Goal: Transaction & Acquisition: Purchase product/service

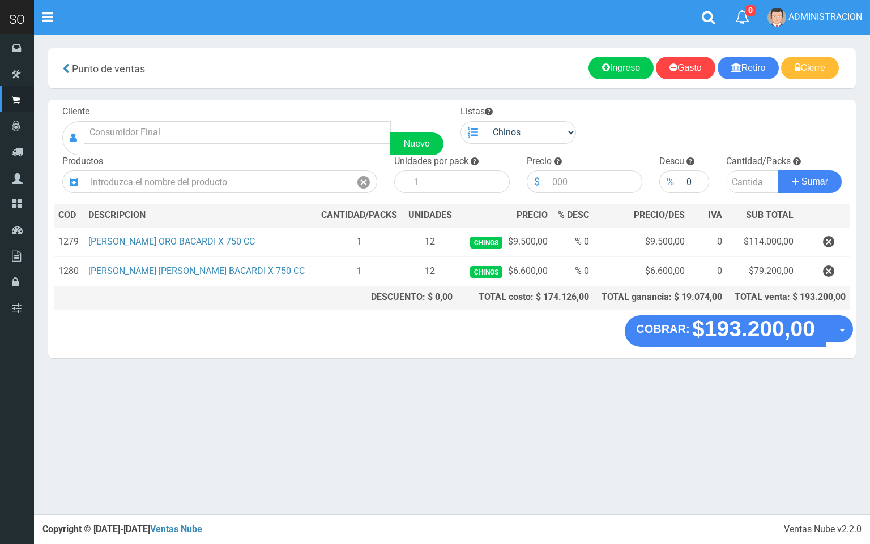
click at [869, 352] on section "× Titulo del Msj texto Mas Texto Cancelar Aceptar Punto de ventas Ingreso" at bounding box center [452, 209] width 836 height 350
click at [245, 180] on input "text" at bounding box center [218, 181] width 266 height 23
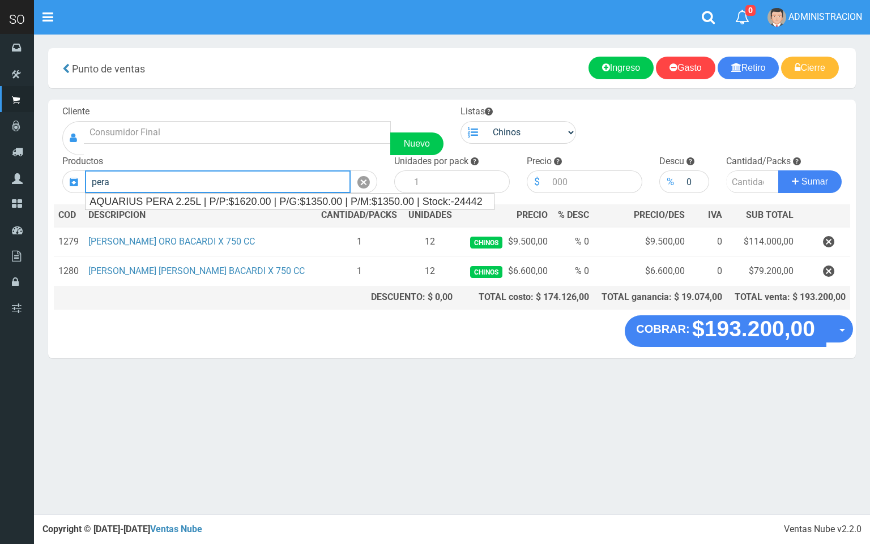
click at [357, 193] on ul "AQUARIUS PERA 2.25L | P/P:$1620.00 | P/G:$1350.00 | P/M:$1350.00 | Stock:-24442" at bounding box center [290, 201] width 410 height 17
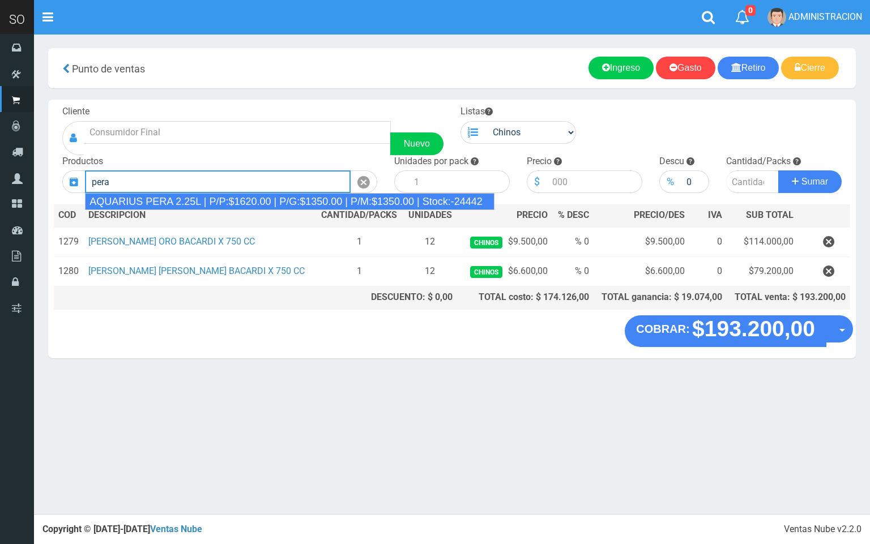
click at [357, 201] on div "AQUARIUS PERA 2.25L | P/P:$1620.00 | P/G:$1350.00 | P/M:$1350.00 | Stock:-24442" at bounding box center [290, 201] width 410 height 17
type input "AQUARIUS PERA 2.25L | P/P:$1620.00 | P/G:$1350.00 | P/M:$1350.00 | Stock:-24442"
type input "6"
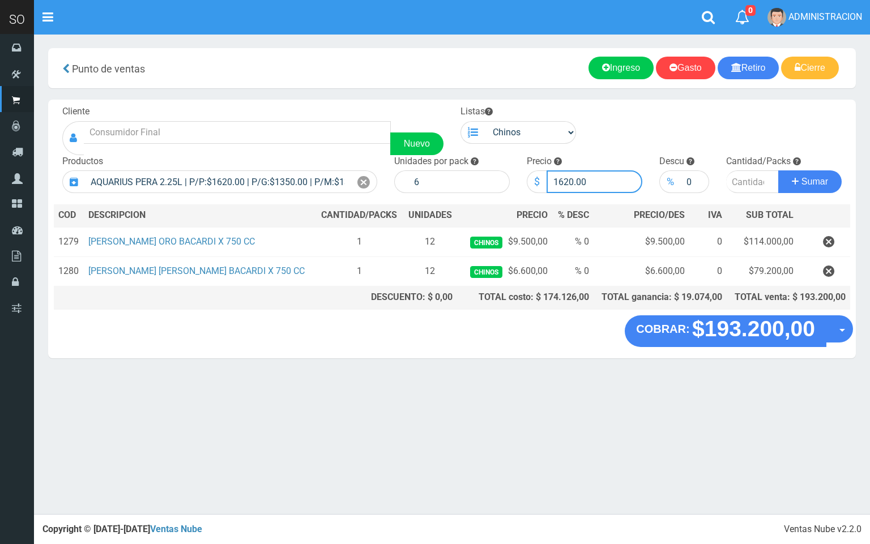
drag, startPoint x: 571, startPoint y: 179, endPoint x: 560, endPoint y: 177, distance: 11.5
click at [560, 177] on input "1620.00" at bounding box center [595, 181] width 96 height 23
drag, startPoint x: 572, startPoint y: 180, endPoint x: 532, endPoint y: 220, distance: 56.1
click at [556, 181] on input "1620.00" at bounding box center [595, 181] width 96 height 23
type input "1560.00"
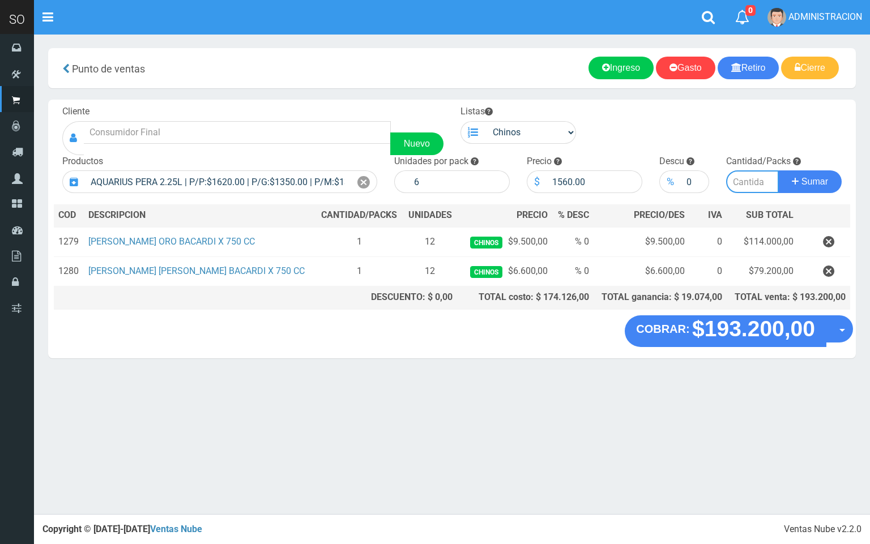
click at [743, 175] on input "number" at bounding box center [752, 181] width 53 height 23
type input "6"
click at [778, 170] on button "Sumar" at bounding box center [809, 181] width 63 height 23
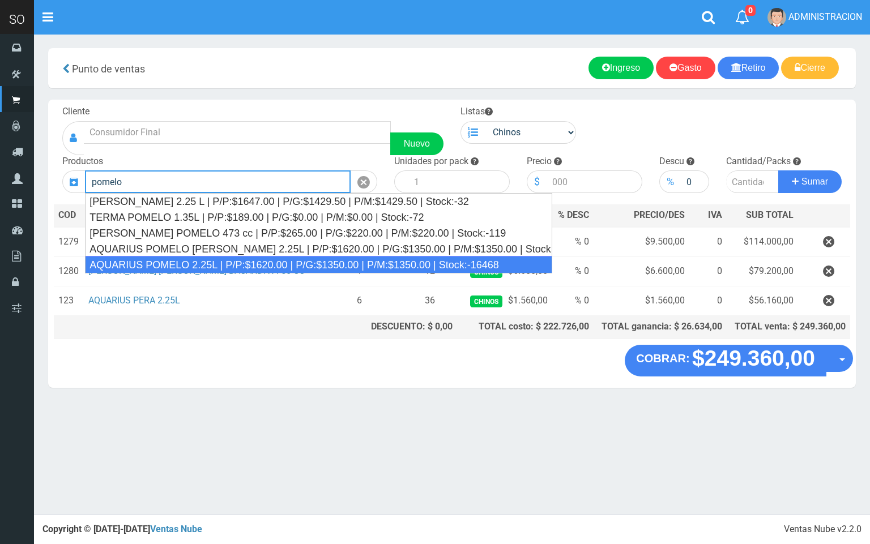
click at [427, 259] on div "AQUARIUS POMELO 2.25L | P/P:$1620.00 | P/G:$1350.00 | P/M:$1350.00 | Stock:-164…" at bounding box center [318, 265] width 467 height 17
type input "AQUARIUS POMELO 2.25L | P/P:$1620.00 | P/G:$1350.00 | P/M:$1350.00 | Stock:-164…"
type input "6"
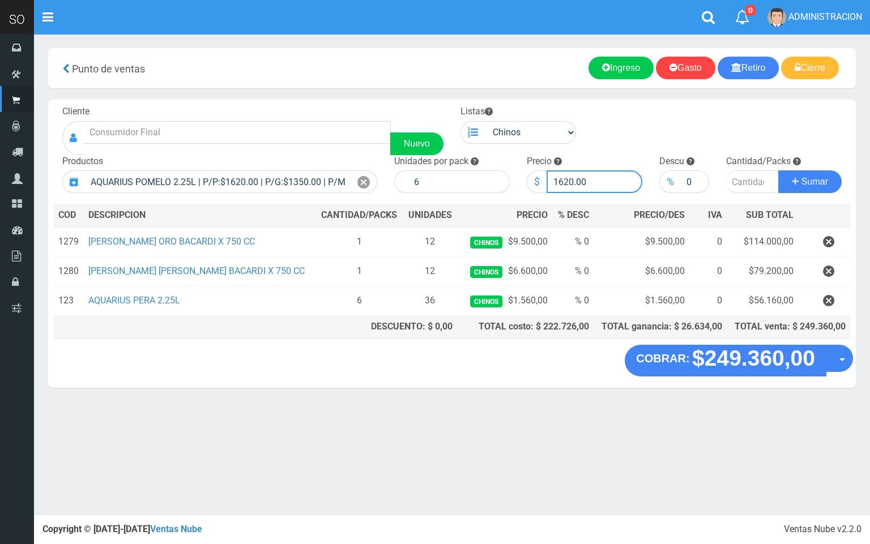
drag, startPoint x: 572, startPoint y: 182, endPoint x: 561, endPoint y: 179, distance: 11.1
click at [561, 179] on input "1620.00" at bounding box center [595, 181] width 96 height 23
type input "1560.00"
drag, startPoint x: 741, startPoint y: 181, endPoint x: 519, endPoint y: 14, distance: 277.9
click at [741, 180] on input "number" at bounding box center [752, 181] width 53 height 23
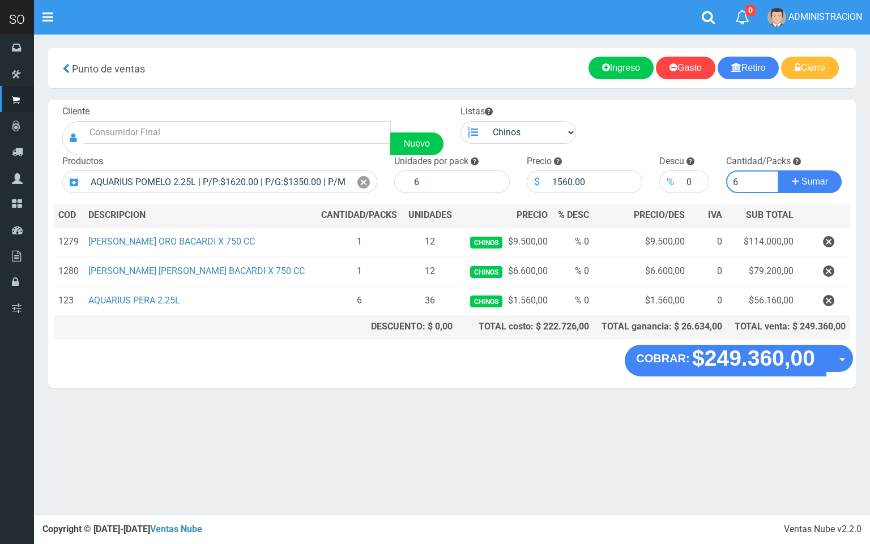
type input "6"
click at [778, 170] on button "Sumar" at bounding box center [809, 181] width 63 height 23
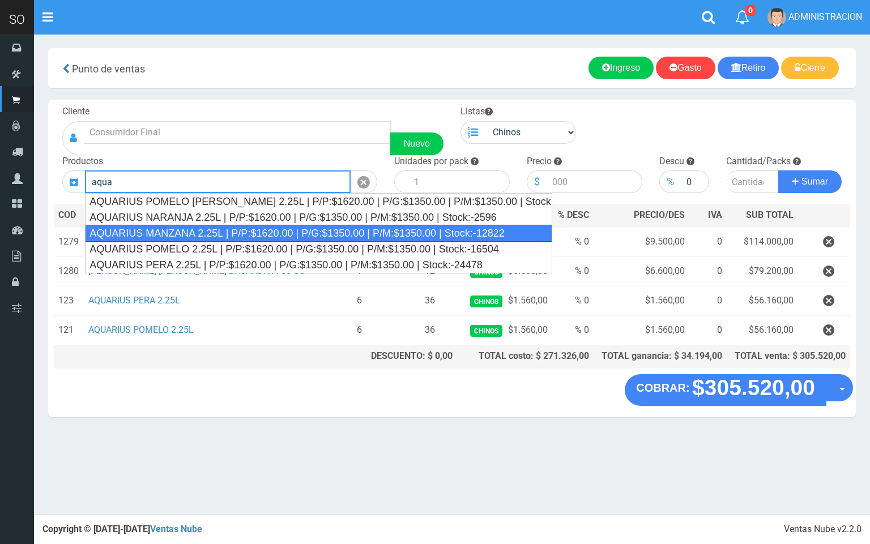
click at [333, 233] on div "AQUARIUS MANZANA 2.25L | P/P:$1620.00 | P/G:$1350.00 | P/M:$1350.00 | Stock:-12…" at bounding box center [318, 233] width 467 height 17
type input "AQUARIUS MANZANA 2.25L | P/P:$1620.00 | P/G:$1350.00 | P/M:$1350.00 | Stock:-12…"
type input "6"
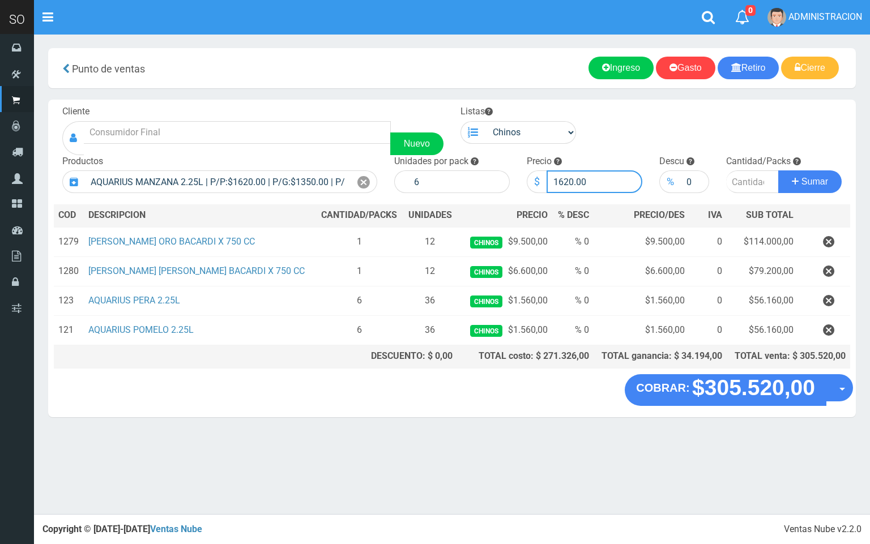
drag, startPoint x: 573, startPoint y: 182, endPoint x: 560, endPoint y: 178, distance: 13.5
click at [560, 178] on input "1620.00" at bounding box center [595, 181] width 96 height 23
type input "1560.00"
click at [750, 175] on input "number" at bounding box center [752, 181] width 53 height 23
type input "2"
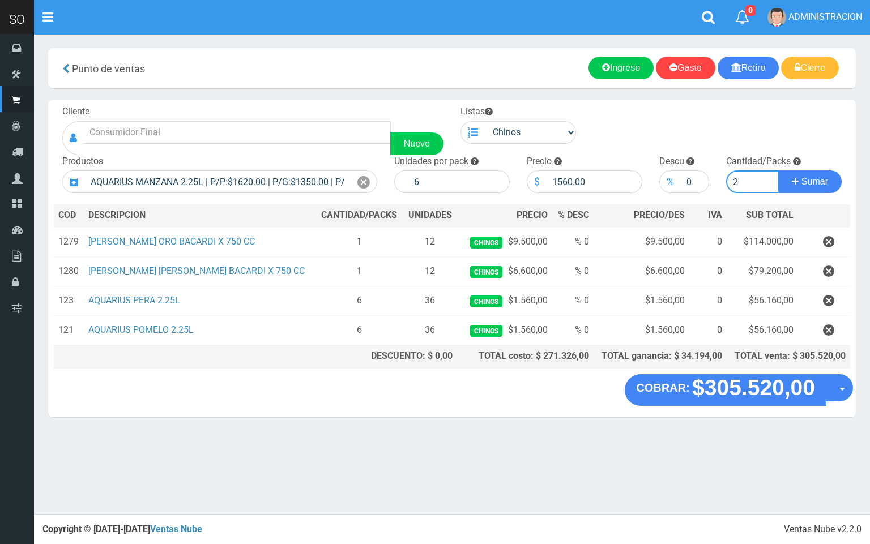
click at [778, 170] on button "Sumar" at bounding box center [809, 181] width 63 height 23
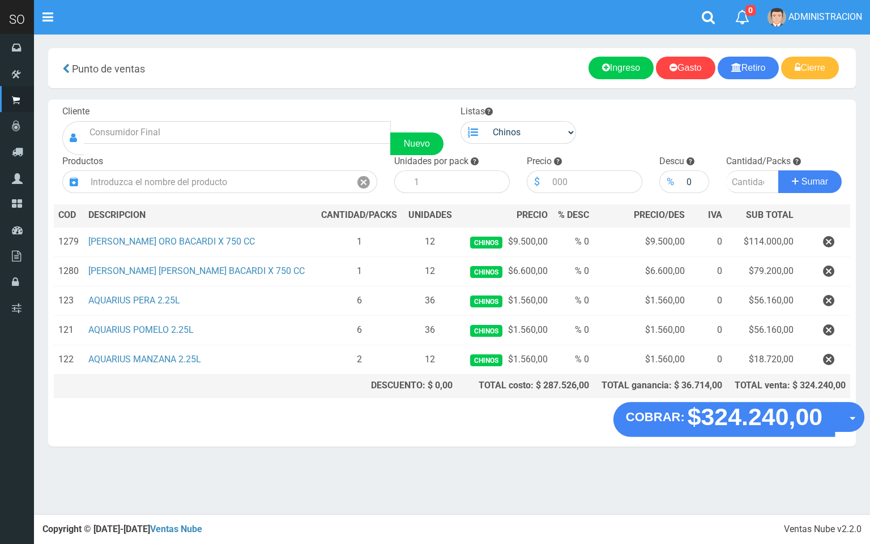
drag, startPoint x: 845, startPoint y: 420, endPoint x: 838, endPoint y: 442, distance: 23.7
click at [845, 421] on button "Opciones" at bounding box center [849, 417] width 30 height 30
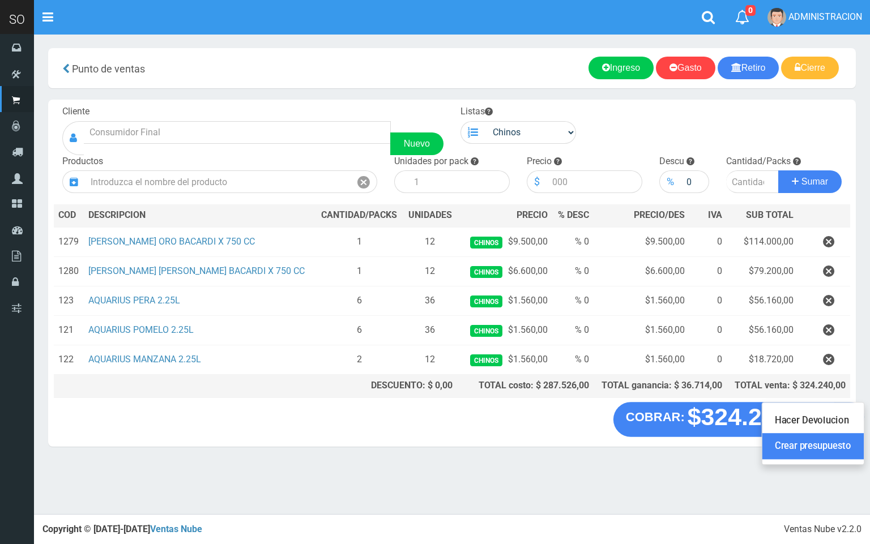
click at [833, 449] on link "Crear presupuesto" at bounding box center [812, 447] width 101 height 26
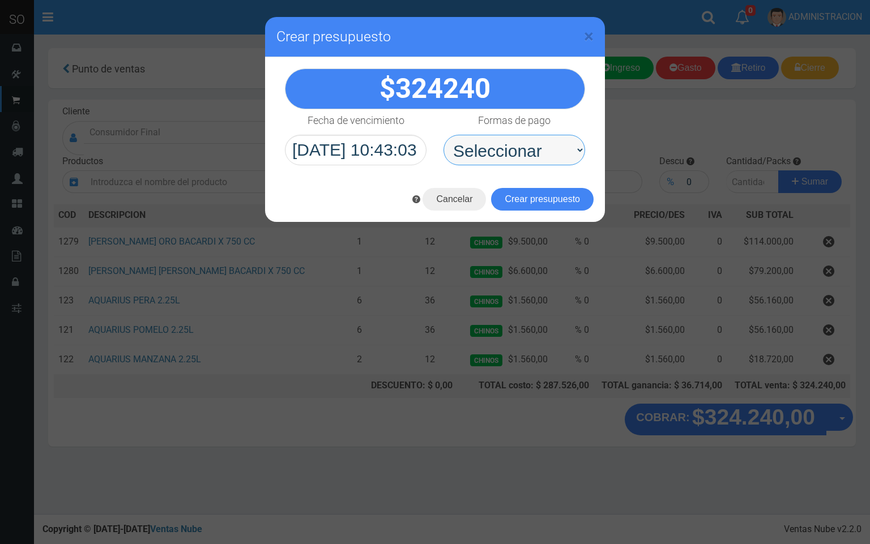
click at [503, 155] on select "Seleccionar Efectivo Tarjeta de Crédito Depósito Débito" at bounding box center [515, 150] width 142 height 31
select select "Efectivo"
click at [444, 135] on select "Seleccionar Efectivo Tarjeta de Crédito Depósito Débito" at bounding box center [515, 150] width 142 height 31
click at [585, 41] on span "×" at bounding box center [589, 36] width 10 height 22
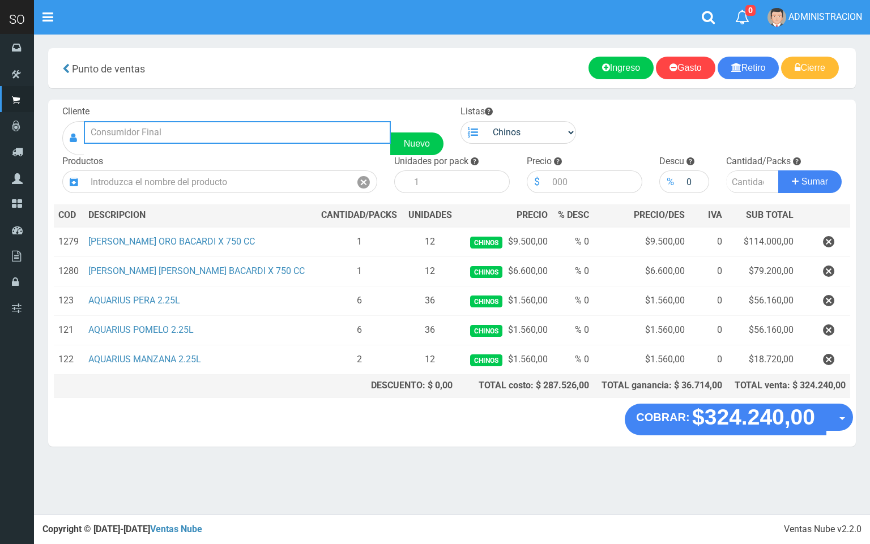
drag, startPoint x: 125, startPoint y: 134, endPoint x: 131, endPoint y: 126, distance: 10.5
click at [126, 131] on input "text" at bounding box center [237, 132] width 307 height 23
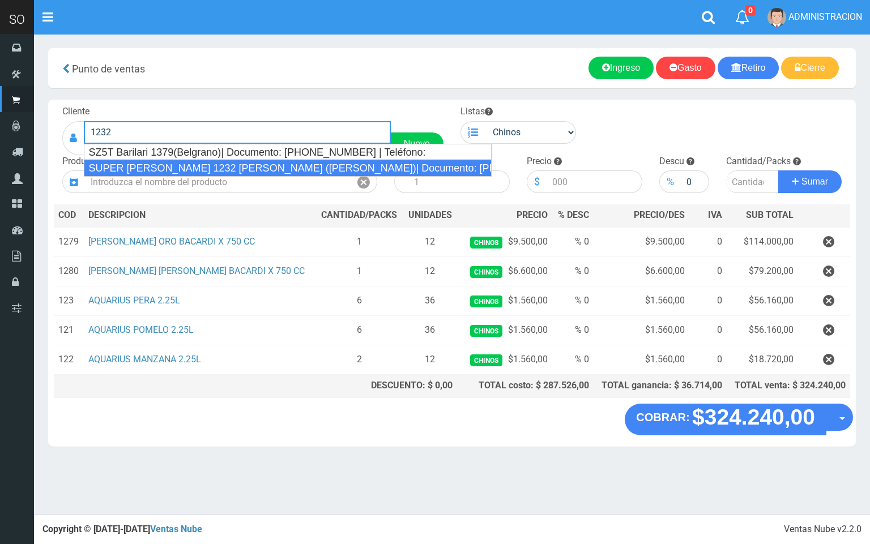
drag, startPoint x: 281, startPoint y: 163, endPoint x: 470, endPoint y: 156, distance: 188.7
click at [281, 164] on div "SUPER MARIANO MORENO 1232 LUIS (LUJAN)| Documento: 564564863 | Teléfono:" at bounding box center [288, 168] width 408 height 17
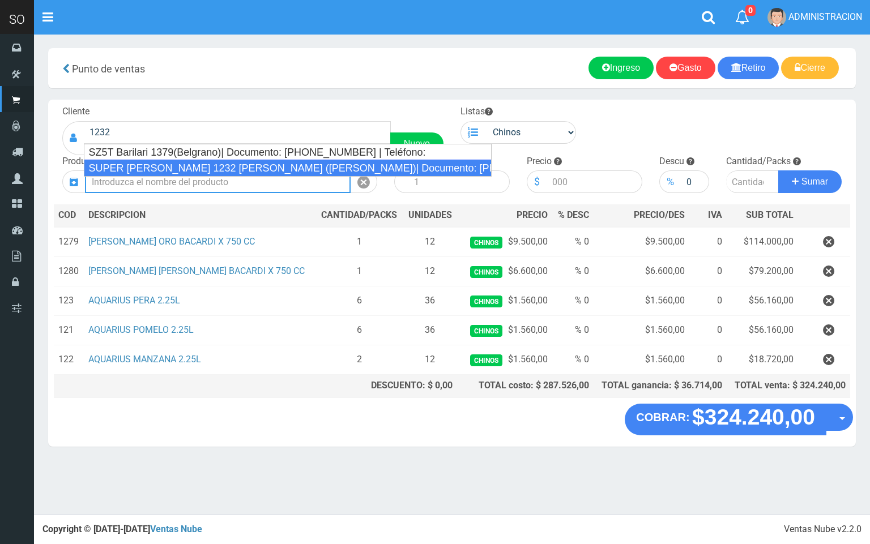
type input "SUPER MARIANO MORENO 1232 LUIS (LUJAN)| Documento: 564564863 | Teléfono:"
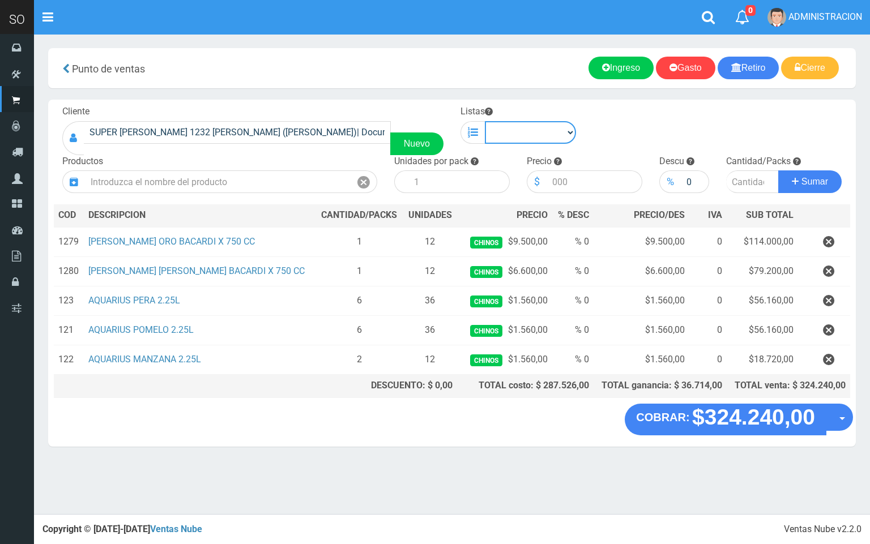
click at [525, 136] on select "Chinos . ." at bounding box center [530, 132] width 91 height 23
select select "1"
click at [485, 121] on select "Chinos . ." at bounding box center [530, 132] width 91 height 23
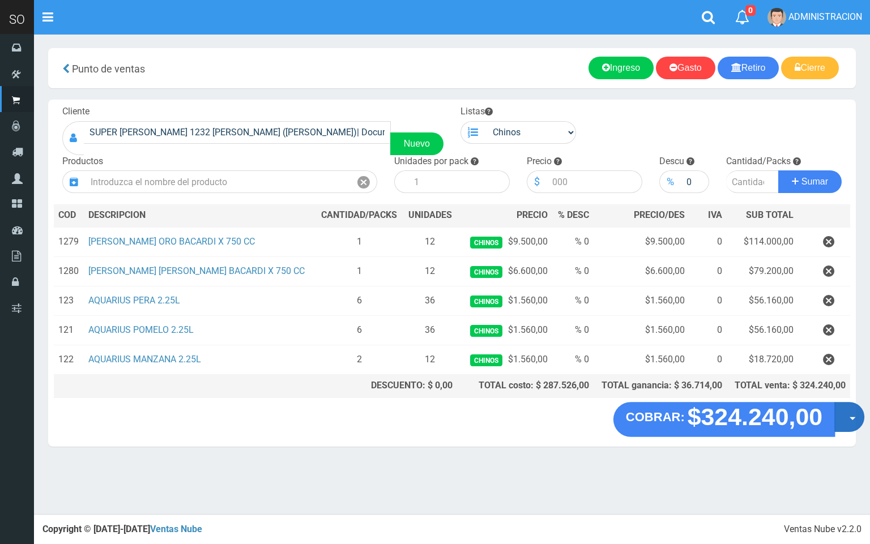
click at [843, 424] on button "Opciones" at bounding box center [849, 417] width 30 height 30
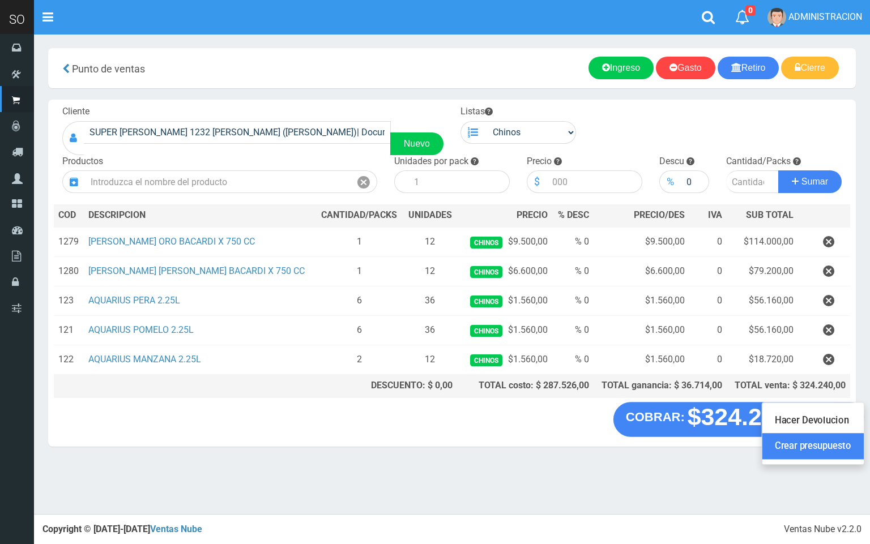
click at [821, 447] on link "Crear presupuesto" at bounding box center [812, 447] width 101 height 26
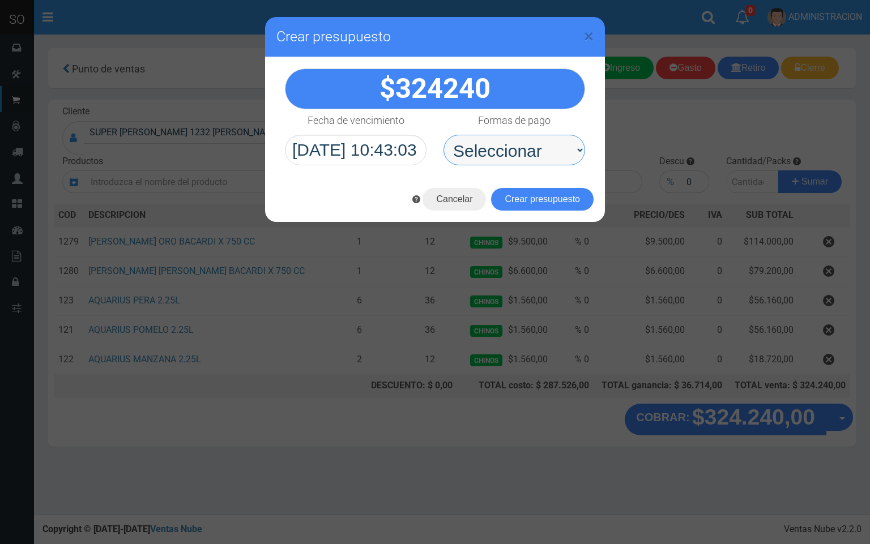
click at [476, 155] on select "Seleccionar Efectivo Tarjeta de Crédito Depósito Débito" at bounding box center [515, 150] width 142 height 31
select select "Efectivo"
click at [444, 135] on select "Seleccionar Efectivo Tarjeta de Crédito Depósito Débito" at bounding box center [515, 150] width 142 height 31
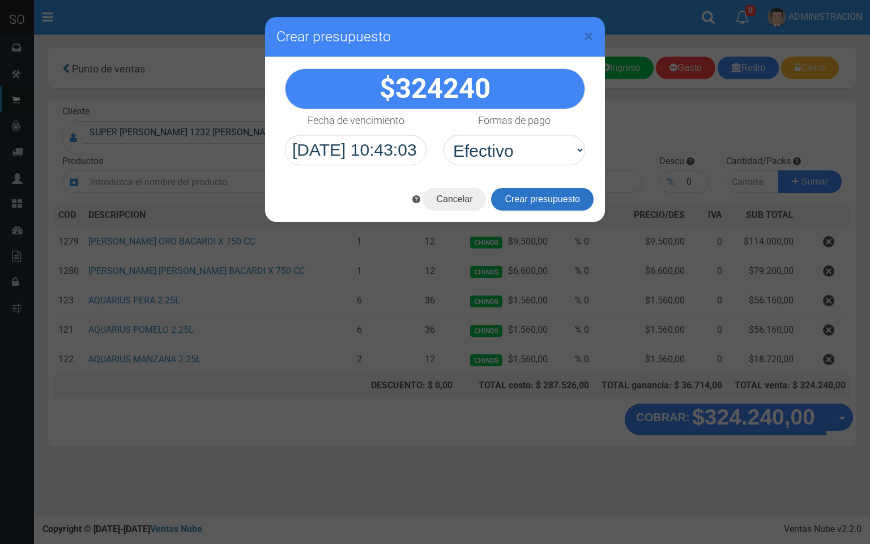
click at [497, 198] on button "Crear presupuesto" at bounding box center [542, 199] width 103 height 23
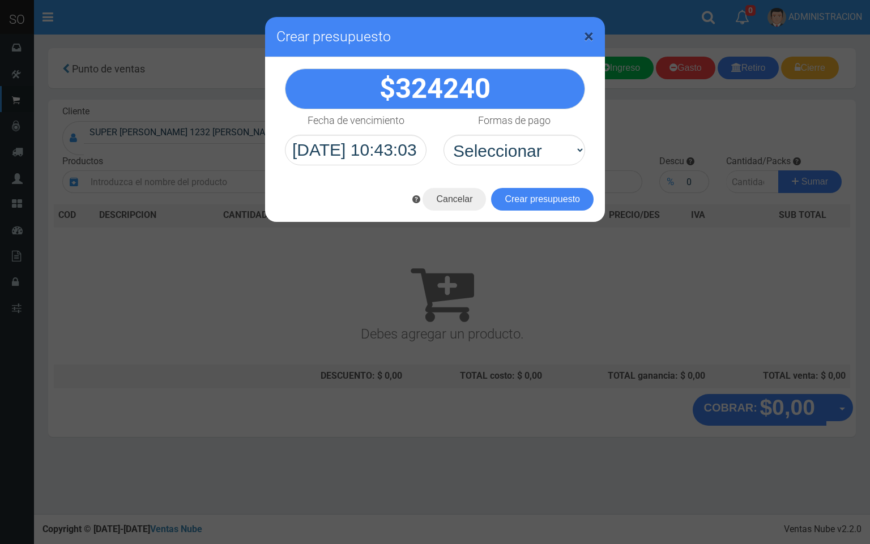
click at [585, 35] on span "×" at bounding box center [589, 36] width 10 height 22
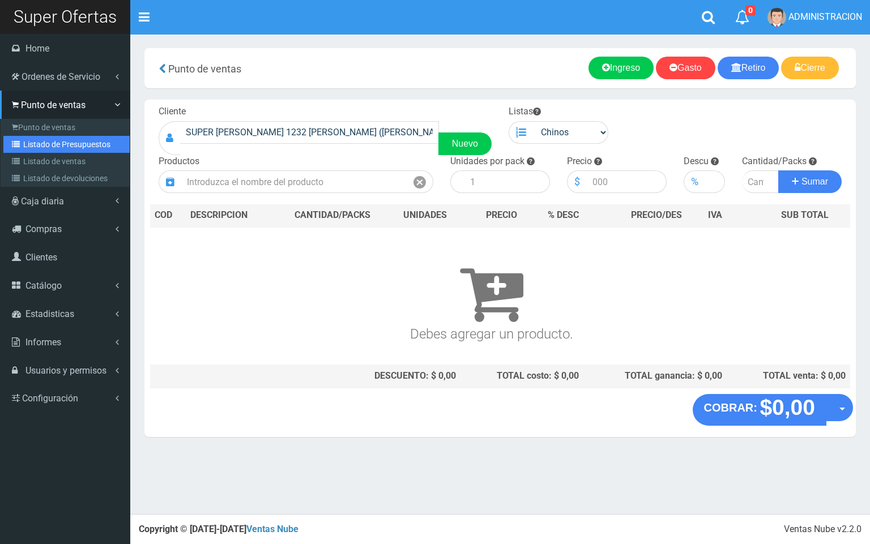
click at [38, 145] on link "Listado de Presupuestos" at bounding box center [66, 144] width 126 height 17
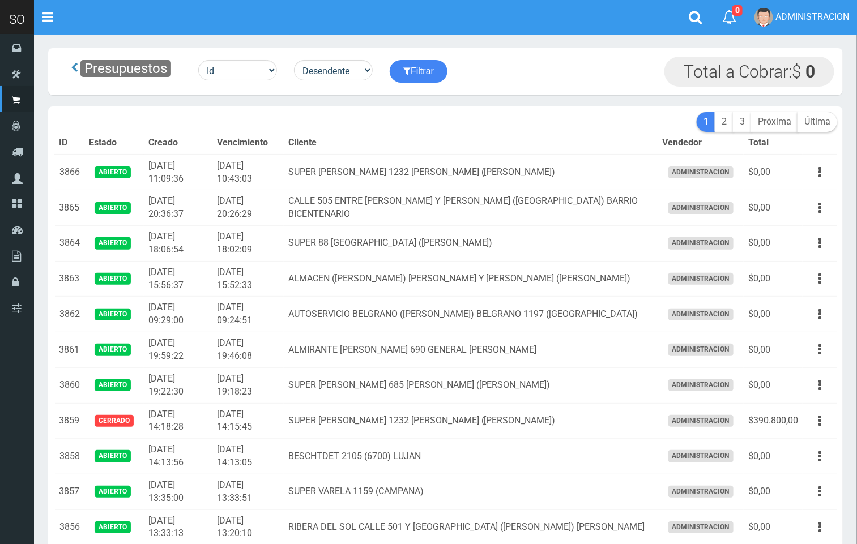
scroll to position [240, 0]
